Goal: Navigation & Orientation: Find specific page/section

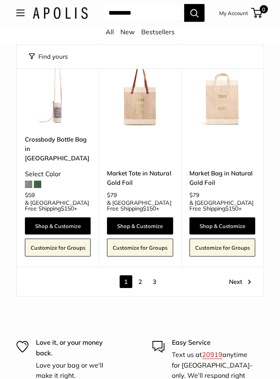
scroll to position [3521, 0]
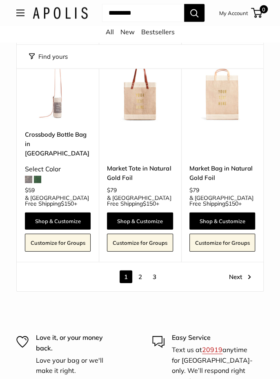
click at [240, 271] on link "Next" at bounding box center [240, 277] width 22 height 13
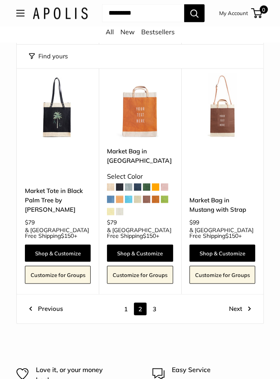
scroll to position [3259, 0]
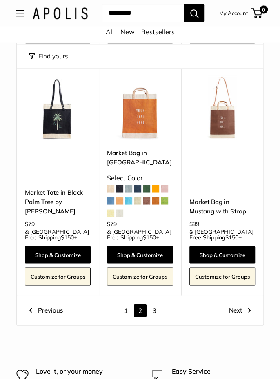
click at [239, 304] on link "Next" at bounding box center [240, 310] width 22 height 13
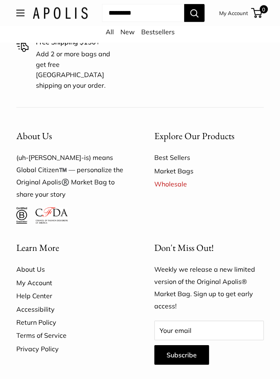
scroll to position [687, 0]
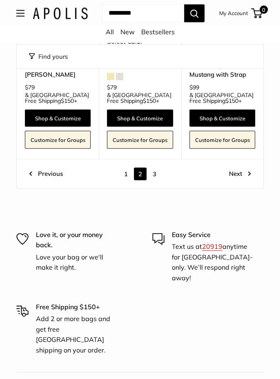
scroll to position [3412, 0]
